Goal: Answer question/provide support

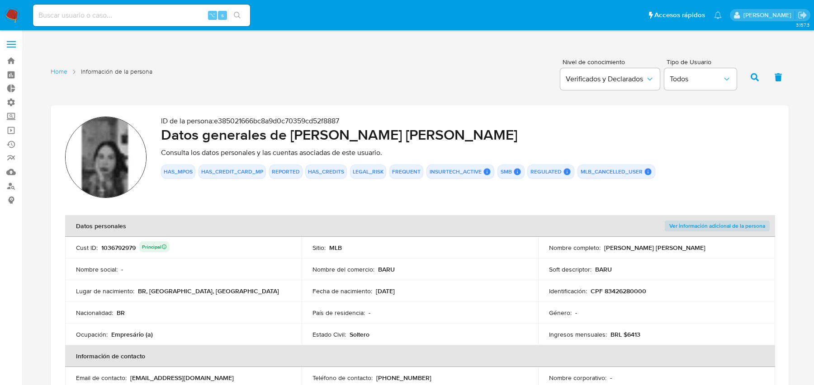
scroll to position [773, 0]
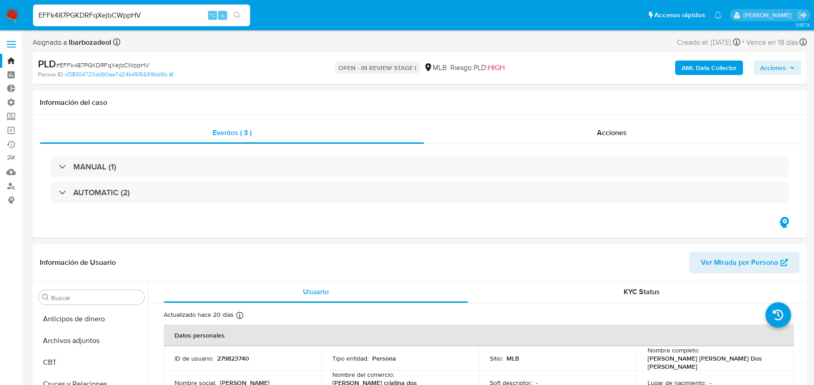
select select "10"
click at [147, 14] on input "EFFk487PGKDRFqXejbCWppHV" at bounding box center [141, 15] width 217 height 12
type input "eJie56Z72WCVOszq5dXXvcWw"
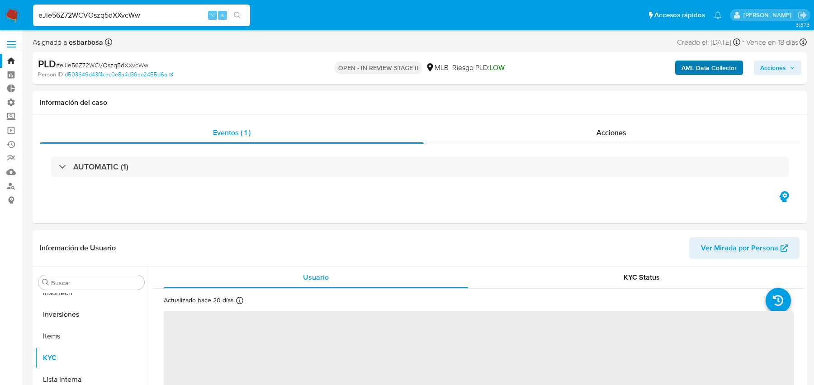
scroll to position [426, 0]
click at [707, 68] on b "AML Data Collector" at bounding box center [709, 68] width 55 height 14
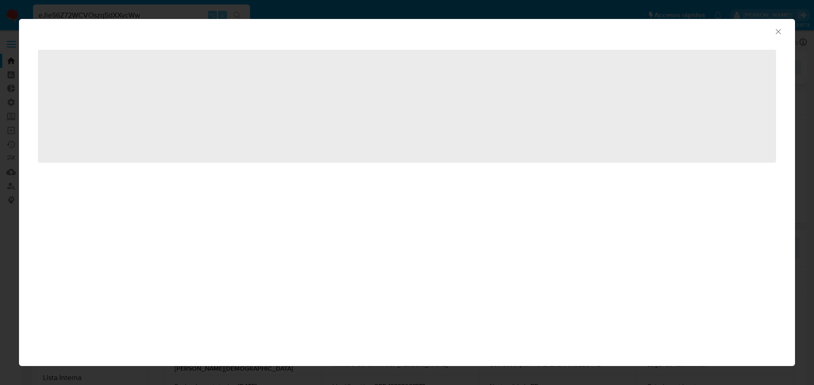
select select "10"
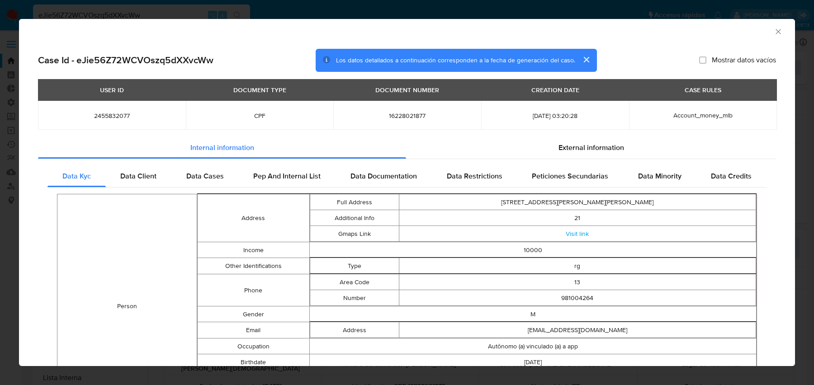
click at [261, 6] on div "AML Data Collector Case Id - eJie56Z72WCVOszq5dXXvcWw Los datos detallados a co…" at bounding box center [407, 192] width 814 height 385
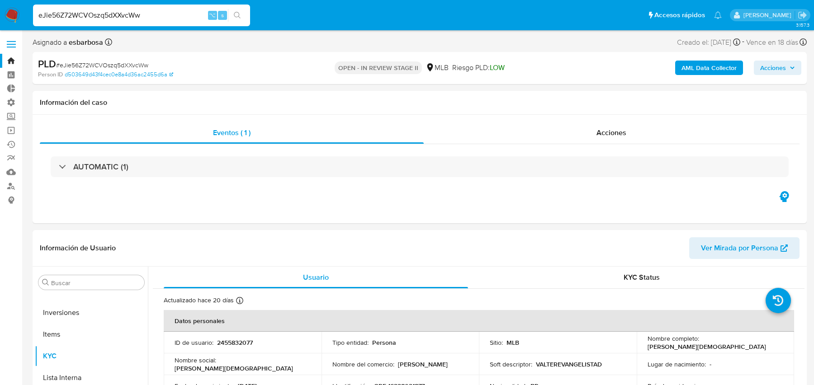
click at [148, 14] on input "eJie56Z72WCVOszq5dXXvcWw" at bounding box center [141, 15] width 217 height 12
paste input "wkcxySRUjJi5GRlRZ2sCbRVb"
type input "wkcxySRUjJi5GRlRZ2sCbRVb"
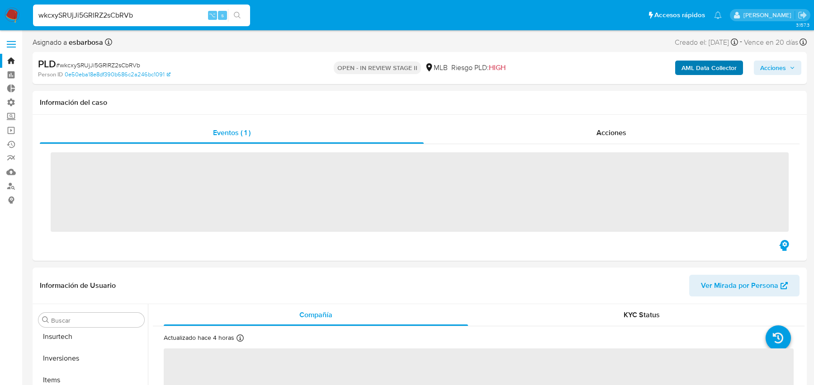
scroll to position [426, 0]
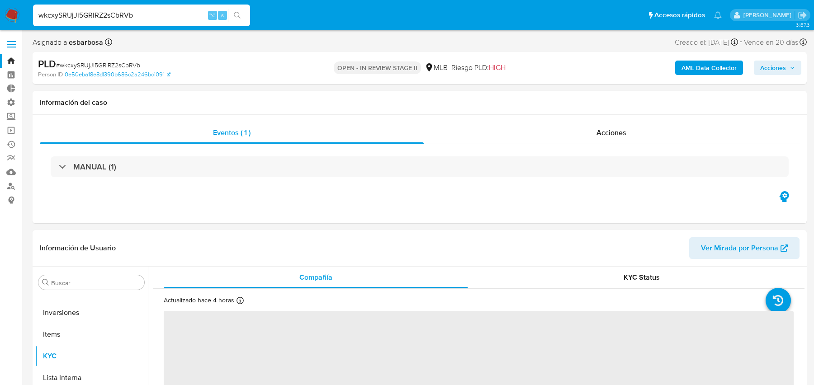
click at [693, 66] on b "AML Data Collector" at bounding box center [709, 68] width 55 height 14
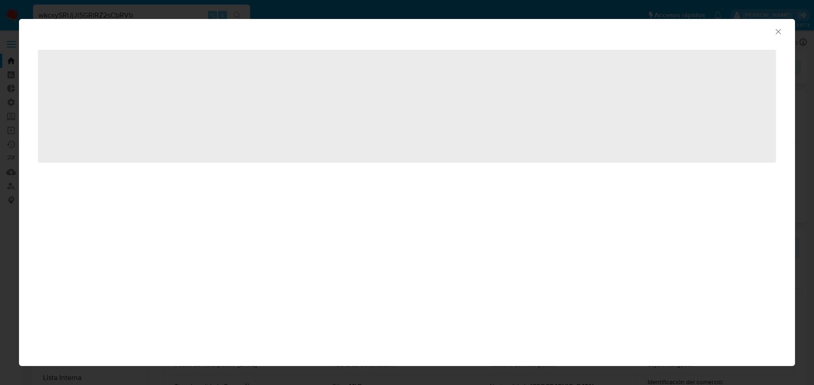
select select "10"
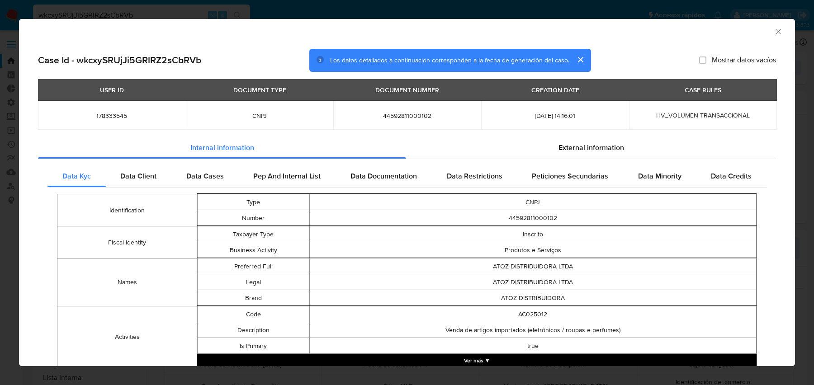
click at [71, 14] on div "AML Data Collector Case Id - wkcxySRUjJi5GRlRZ2sCbRVb Los datos detallados a co…" at bounding box center [407, 192] width 814 height 385
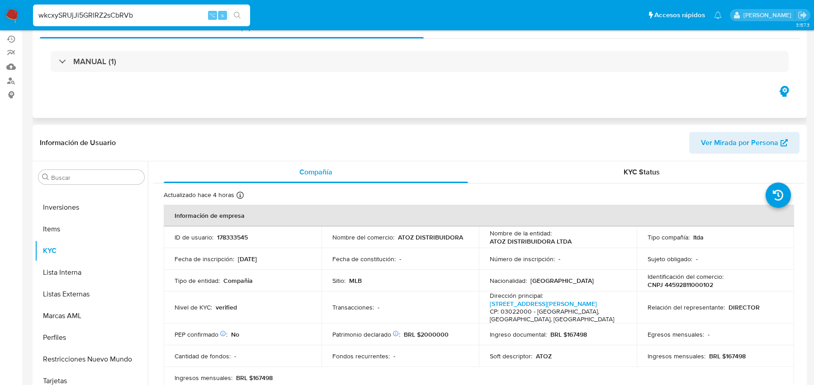
scroll to position [0, 0]
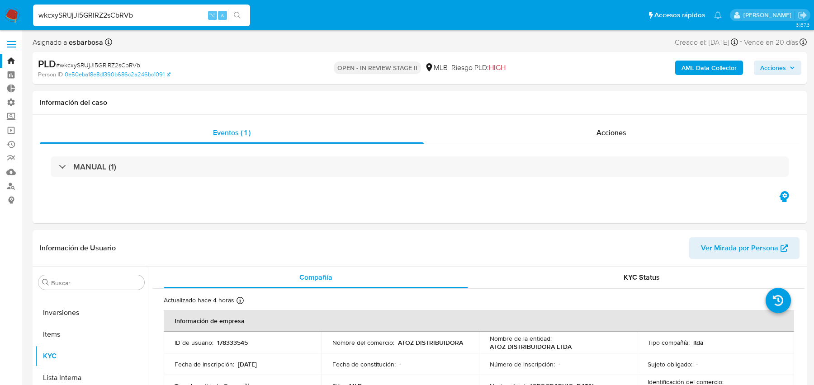
click at [146, 10] on input "wkcxySRUjJi5GRlRZ2sCbRVb" at bounding box center [141, 15] width 217 height 12
paste input "34307770"
type input "34307770"
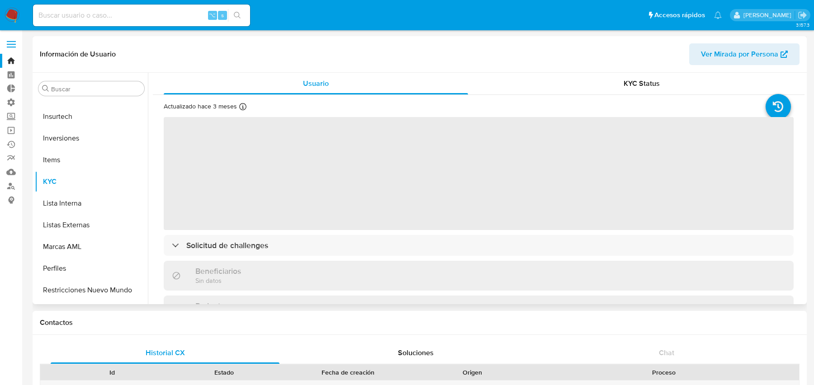
scroll to position [425, 0]
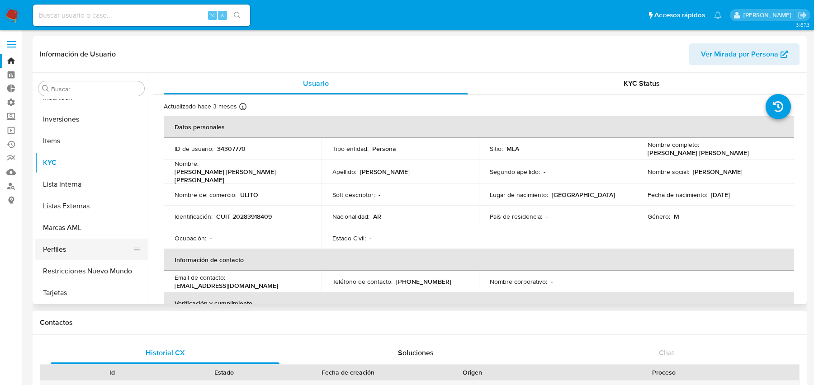
select select "10"
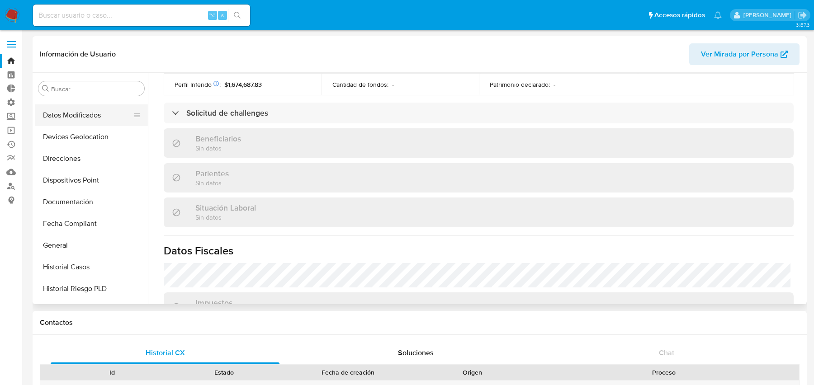
scroll to position [173, 0]
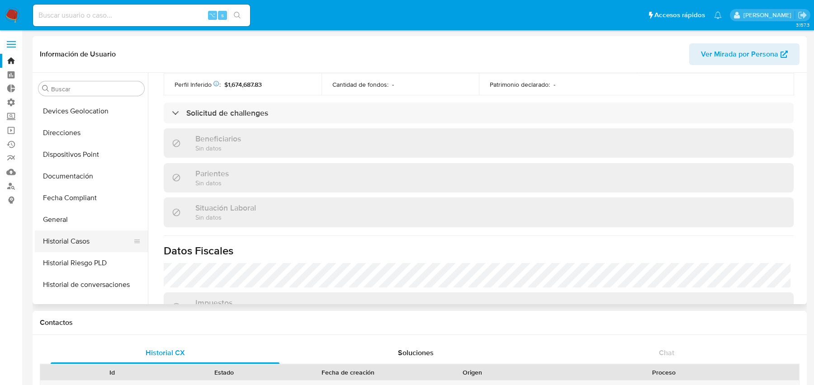
click at [101, 236] on button "Historial Casos" at bounding box center [88, 242] width 106 height 22
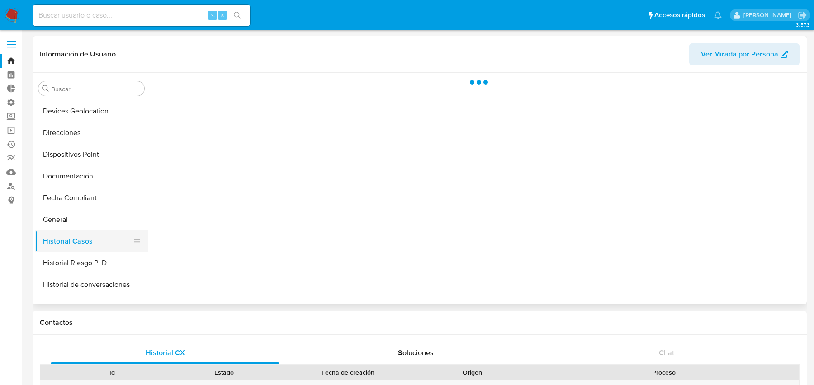
scroll to position [0, 0]
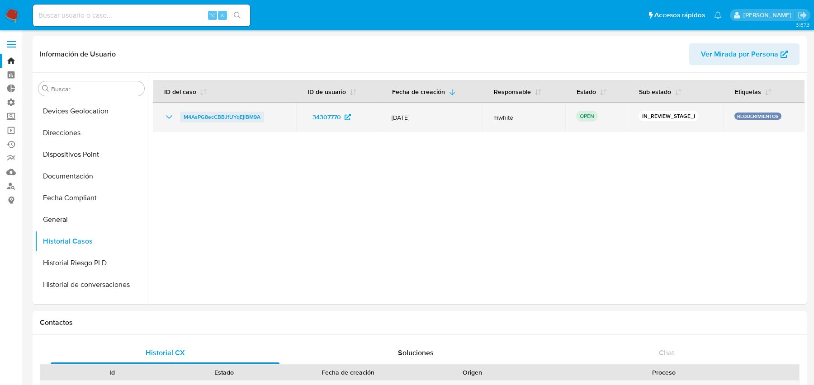
drag, startPoint x: 280, startPoint y: 115, endPoint x: 183, endPoint y: 114, distance: 97.3
click at [183, 114] on div "M4AsPG8ecCBBJfUYqEjIBM9A" at bounding box center [225, 117] width 122 height 11
click at [232, 122] on span "M4AsPG8ecCBBJfUYqEjIBM9A" at bounding box center [222, 117] width 77 height 11
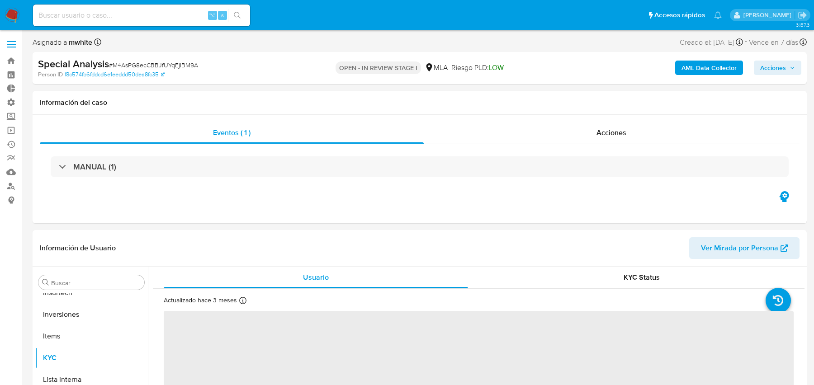
scroll to position [426, 0]
click at [688, 71] on b "AML Data Collector" at bounding box center [709, 68] width 55 height 14
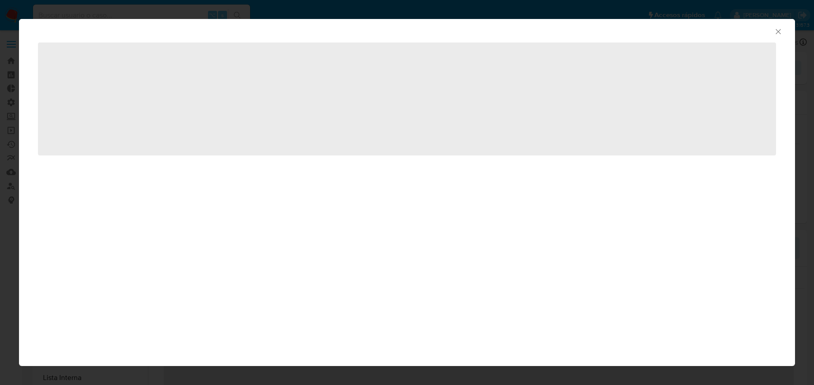
select select "10"
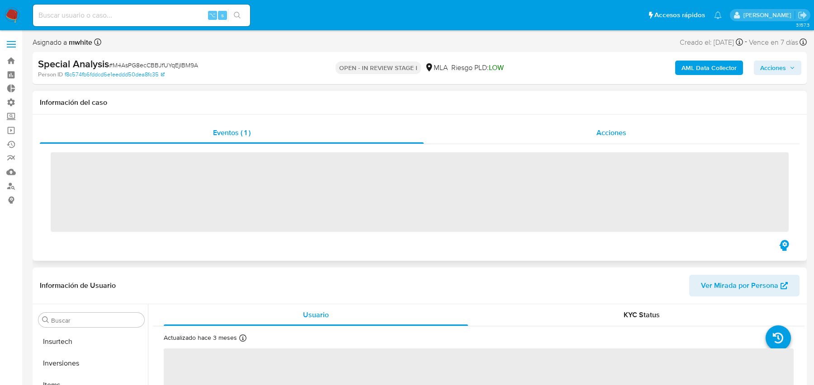
scroll to position [426, 0]
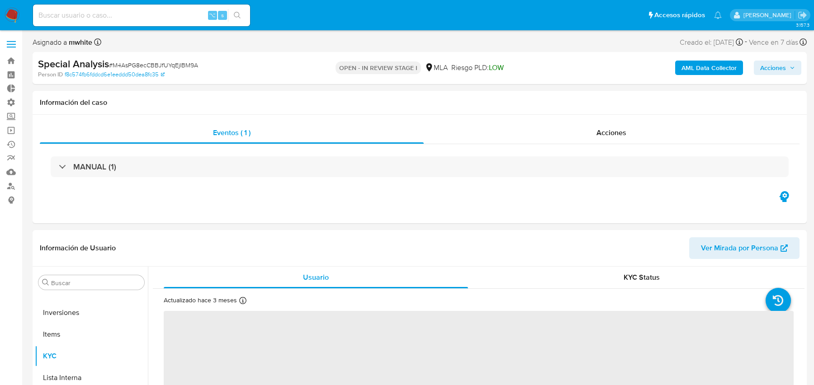
click at [705, 68] on b "AML Data Collector" at bounding box center [709, 68] width 55 height 14
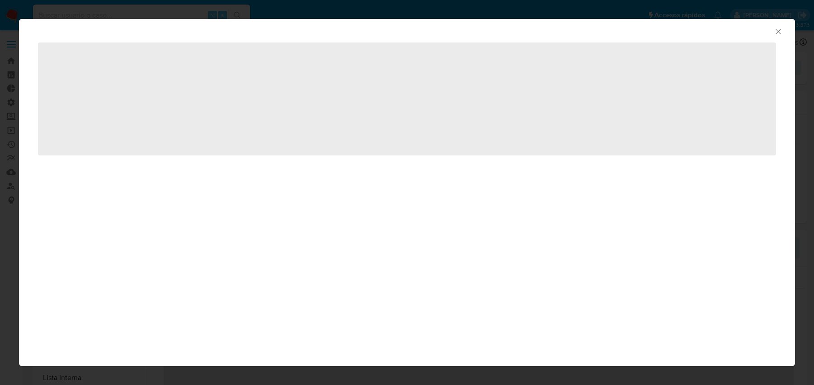
select select "10"
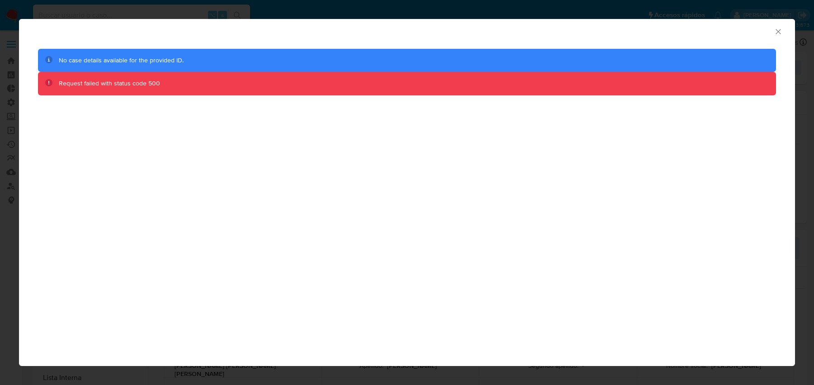
click at [420, 10] on div "AML Data Collector No case details available for the provided ID. Request faile…" at bounding box center [407, 192] width 814 height 385
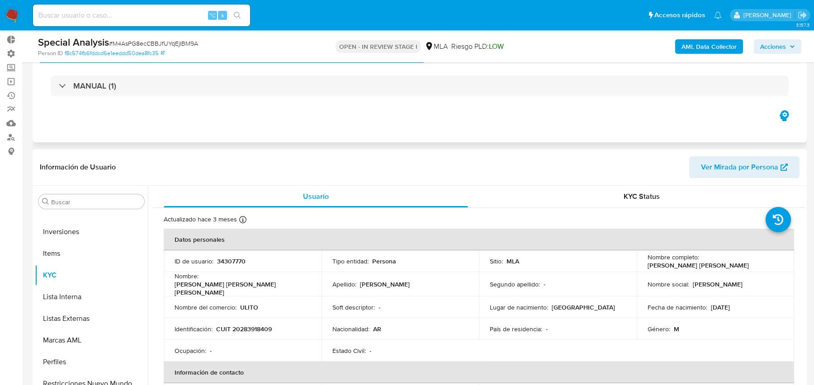
scroll to position [0, 0]
